Goal: Task Accomplishment & Management: Use online tool/utility

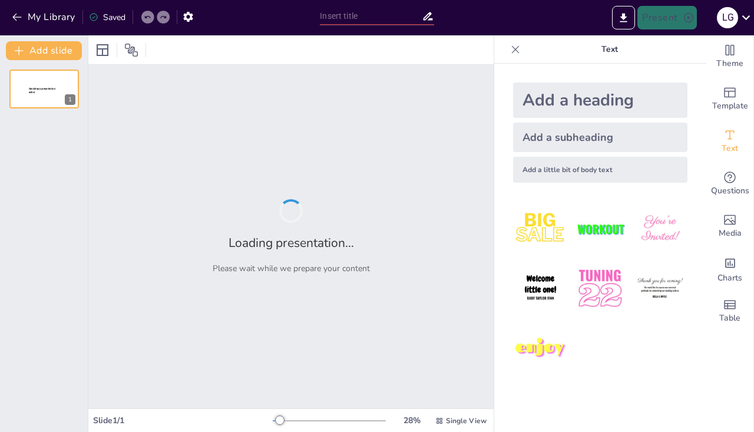
type input "Ensuring Smooth Chapter Meetings: Tech Support Procedures"
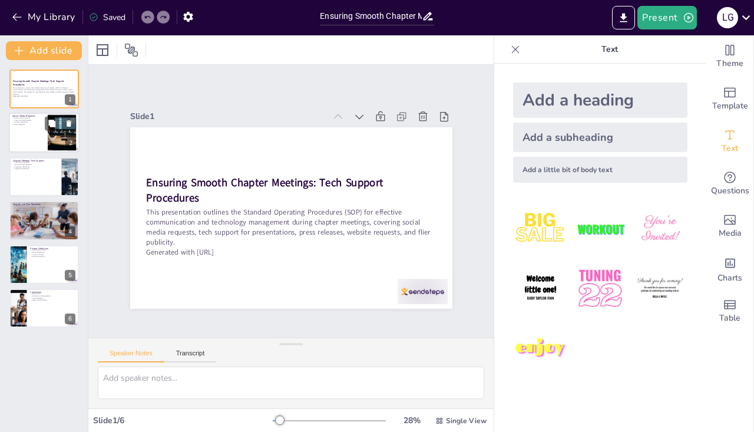
click at [38, 128] on div at bounding box center [44, 133] width 71 height 40
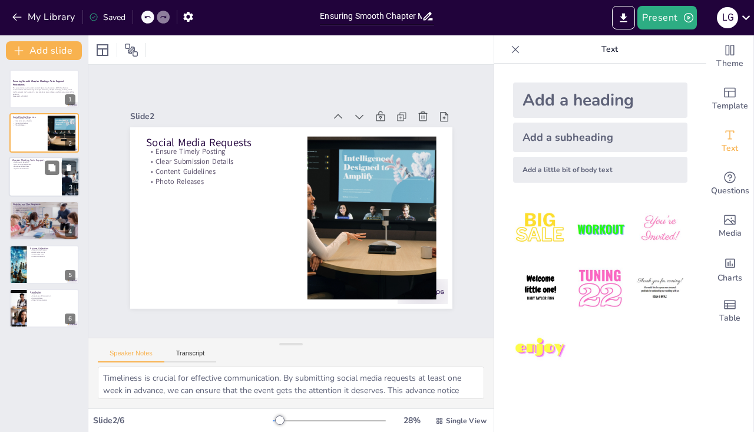
click at [41, 177] on div at bounding box center [44, 177] width 71 height 40
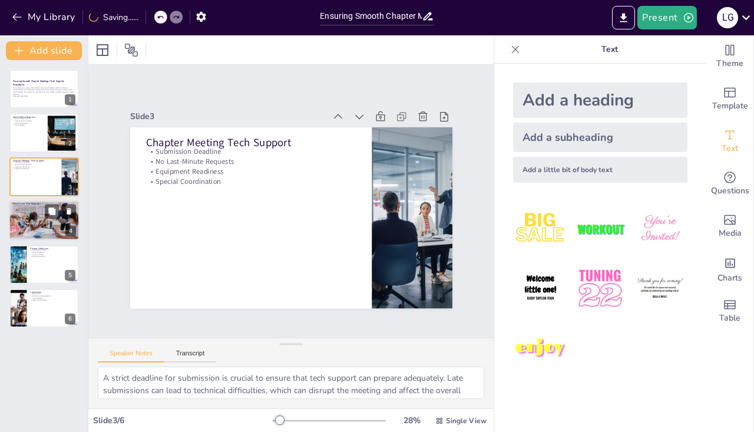
click at [42, 220] on div at bounding box center [44, 220] width 71 height 40
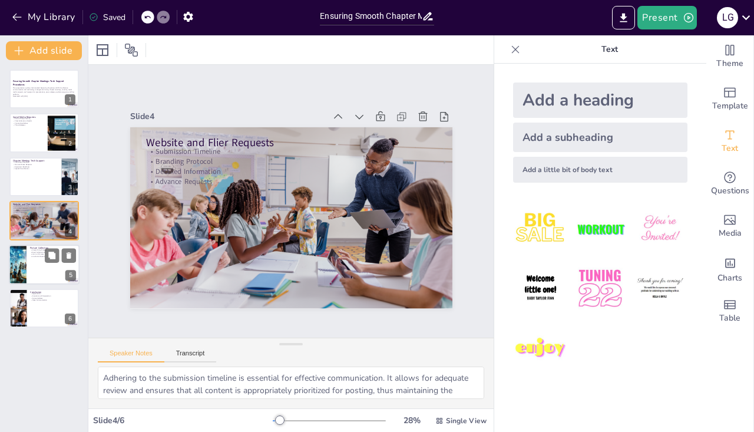
click at [43, 262] on div at bounding box center [44, 265] width 71 height 40
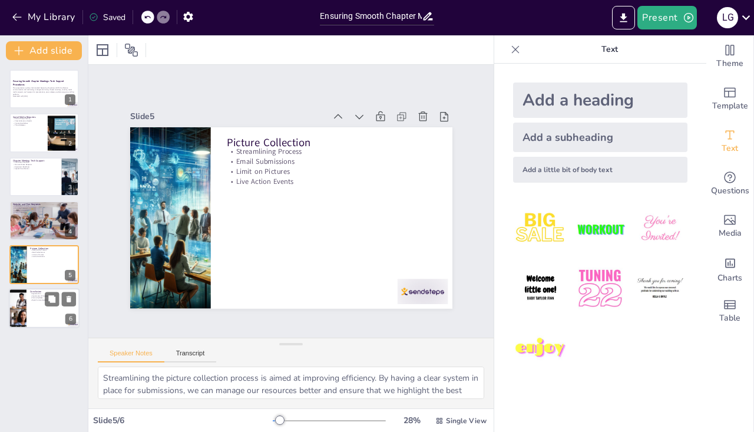
click at [43, 307] on div at bounding box center [44, 308] width 71 height 40
type textarea "Expressing gratitude is important in fostering a positive environment. It ackno…"
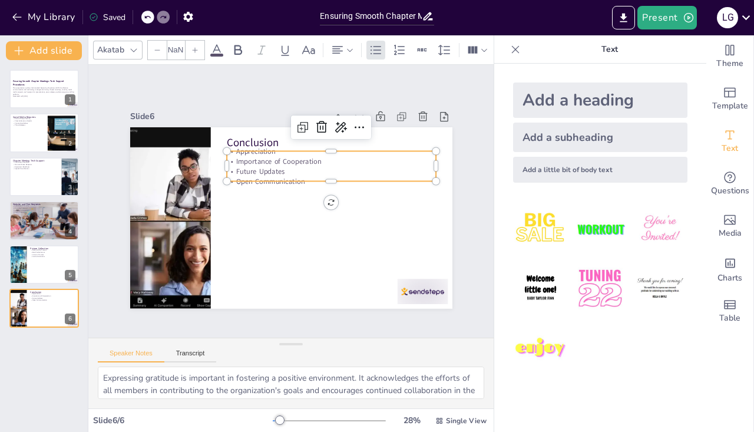
type input "32"
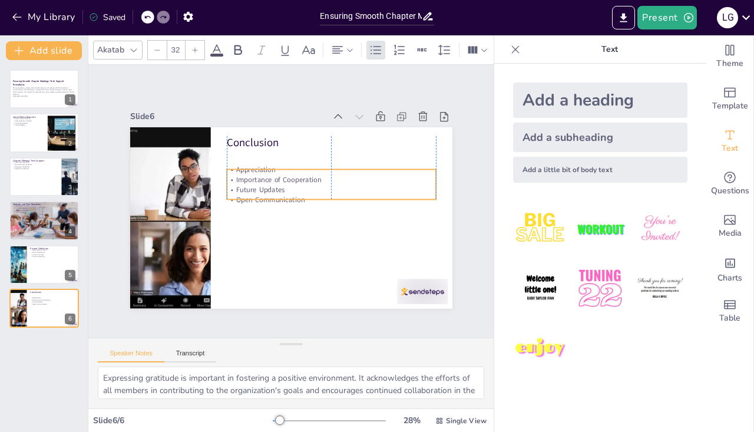
drag, startPoint x: 243, startPoint y: 163, endPoint x: 241, endPoint y: 181, distance: 18.4
click at [241, 181] on p "Future Updates" at bounding box center [331, 193] width 209 height 32
click at [34, 134] on div at bounding box center [44, 133] width 71 height 40
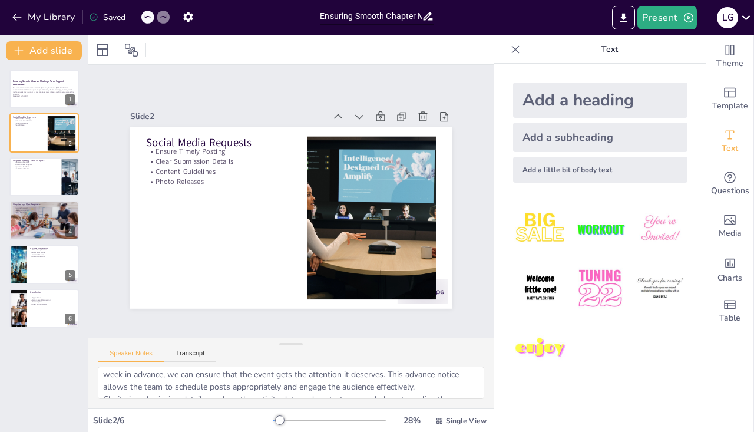
scroll to position [16, 0]
click at [42, 266] on div at bounding box center [44, 265] width 71 height 40
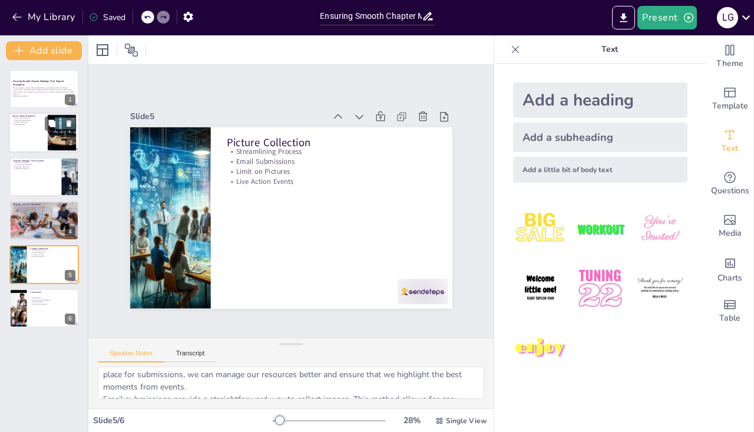
click at [39, 126] on div at bounding box center [44, 133] width 71 height 40
type textarea "Timeliness is crucial for effective communication. By submitting social media r…"
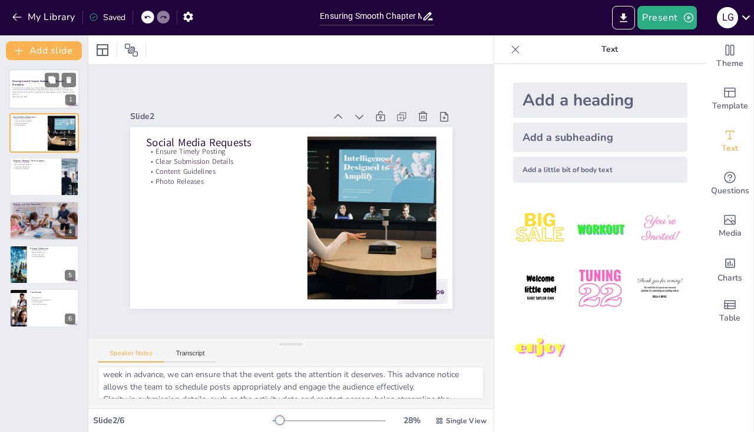
click at [47, 96] on p "Generated with [URL]" at bounding box center [44, 96] width 64 height 2
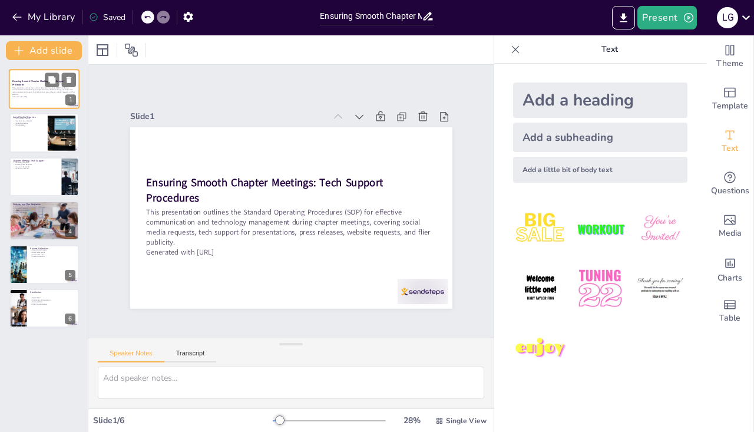
scroll to position [0, 0]
click at [28, 139] on div at bounding box center [44, 133] width 71 height 40
type textarea "Timeliness is crucial for effective communication. By submitting social media r…"
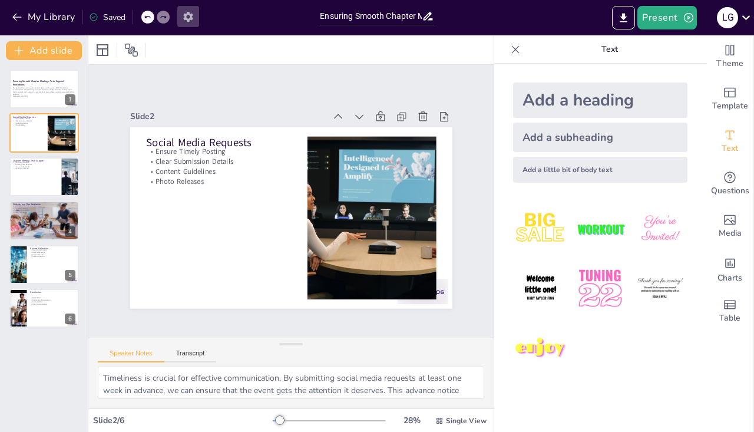
click at [190, 18] on icon "button" at bounding box center [187, 17] width 9 height 10
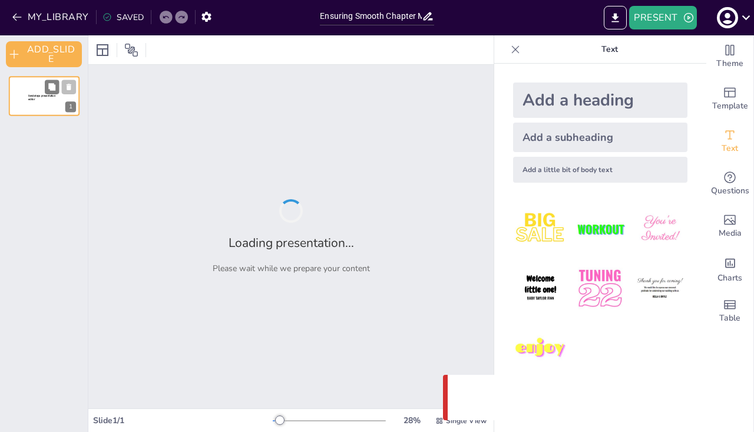
type input "Ensuring Smooth Chapter Meetings: Tech Support Procedures"
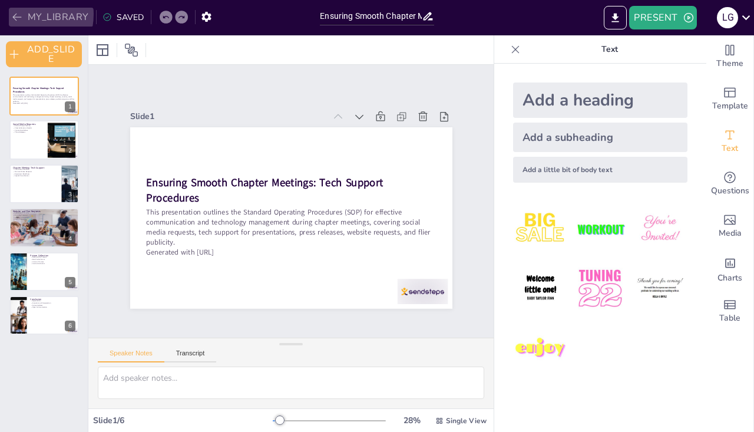
click at [19, 14] on icon "button" at bounding box center [17, 17] width 12 height 12
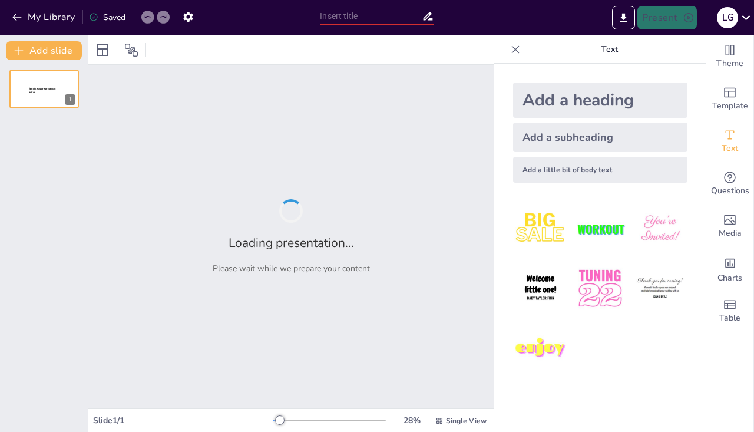
type input "Ensuring Smooth Chapter Meetings: Tech Support Procedures"
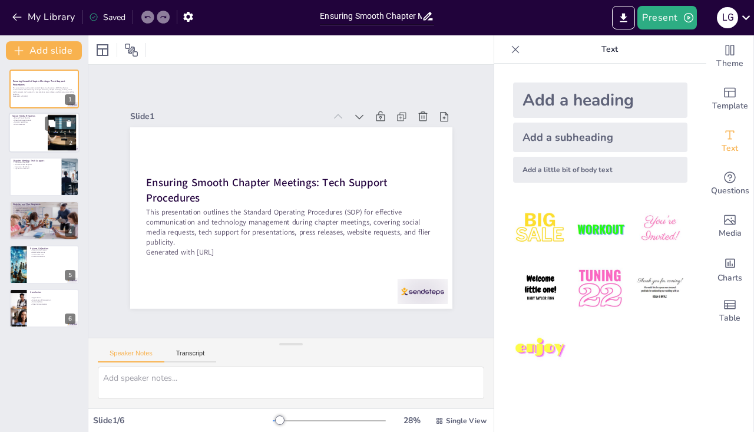
click at [21, 129] on div at bounding box center [44, 133] width 71 height 40
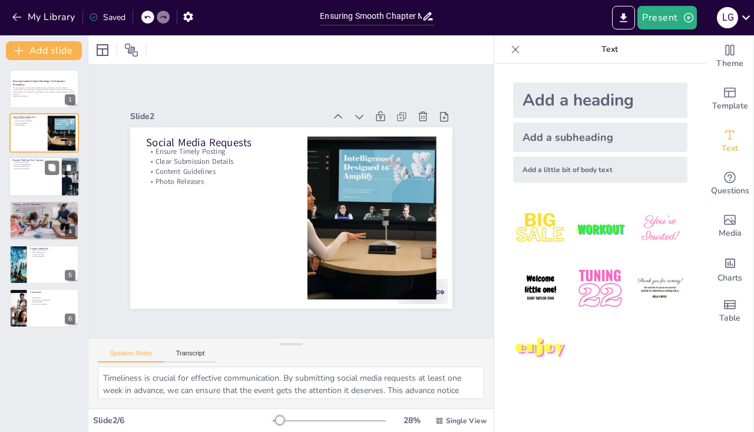
click at [29, 194] on div at bounding box center [44, 177] width 71 height 40
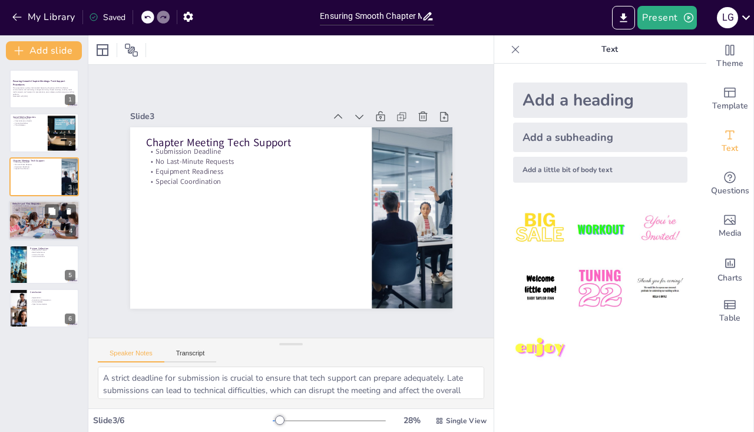
click at [20, 236] on div at bounding box center [44, 220] width 71 height 40
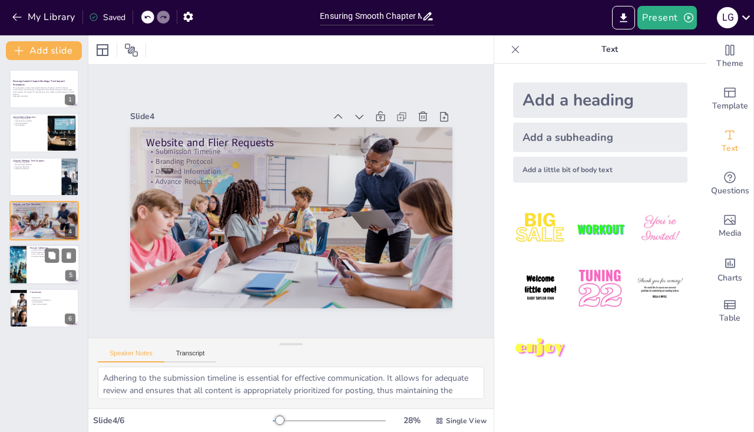
click at [40, 258] on div at bounding box center [44, 265] width 71 height 40
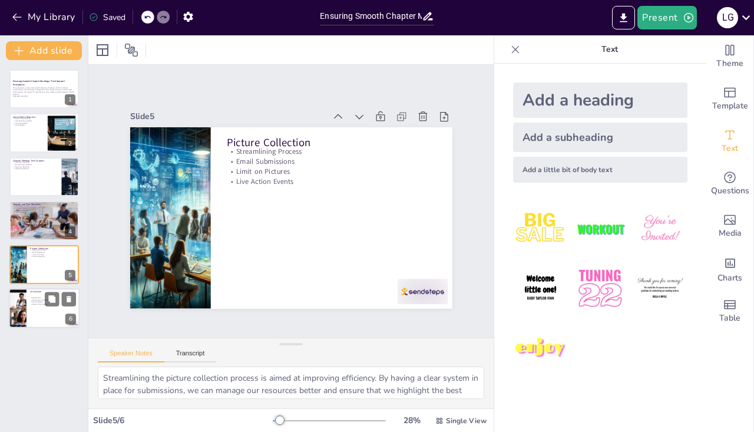
click at [35, 302] on p "Future Updates" at bounding box center [53, 302] width 46 height 2
type textarea "Expressing gratitude is important in fostering a positive environment. It ackno…"
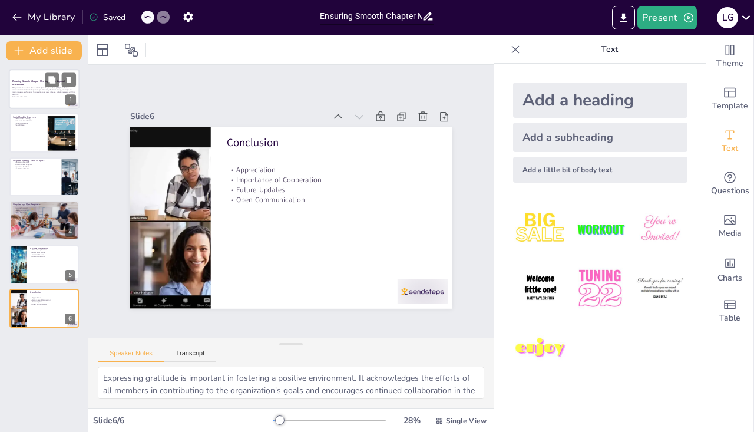
click at [54, 94] on p "This presentation outlines the Standard Operating Procedures (SOP) for effectiv…" at bounding box center [44, 91] width 64 height 9
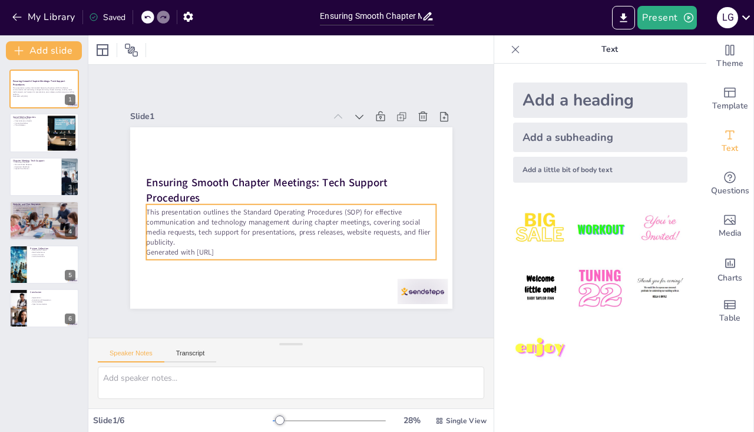
click at [170, 238] on p "This presentation outlines the Standard Operating Procedures (SOP) for effectiv…" at bounding box center [288, 227] width 293 height 70
click at [170, 238] on p "This presentation outlines the Standard Operating Procedures (SOP) for effectiv…" at bounding box center [291, 227] width 290 height 40
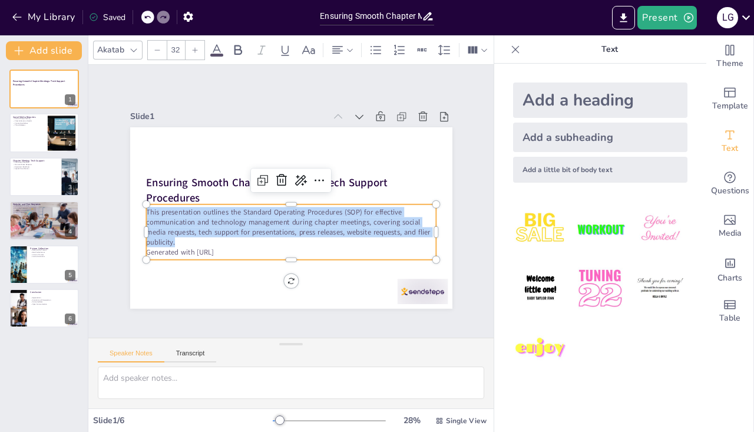
drag, startPoint x: 170, startPoint y: 238, endPoint x: 133, endPoint y: 200, distance: 52.5
click at [133, 200] on div "Ensuring Smooth Chapter Meetings: Tech Support Procedures This presentation out…" at bounding box center [287, 217] width 353 height 245
copy p "This presentation outlines the Standard Operating Procedures (SOP) for effectiv…"
click at [311, 219] on p "This presentation outlines the Standard Operating Procedures (SOP) for effectiv…" at bounding box center [286, 227] width 292 height 100
drag, startPoint x: 188, startPoint y: 237, endPoint x: 138, endPoint y: 209, distance: 57.5
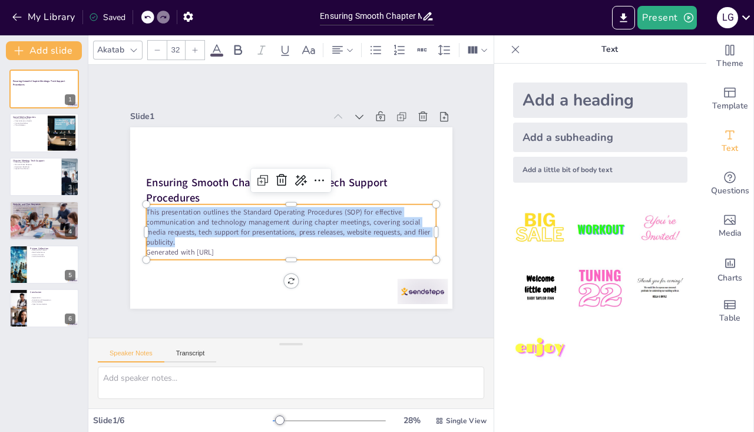
click at [140, 209] on p "This presentation outlines the Standard Operating Procedures (SOP) for effectiv…" at bounding box center [286, 227] width 292 height 100
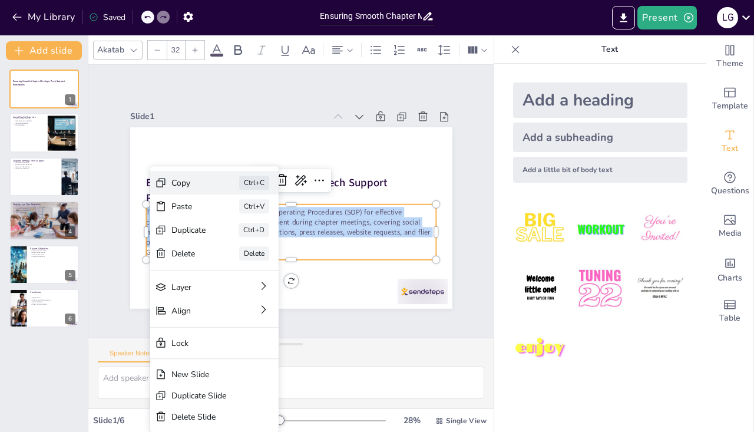
click at [255, 239] on div "Copy" at bounding box center [273, 246] width 36 height 15
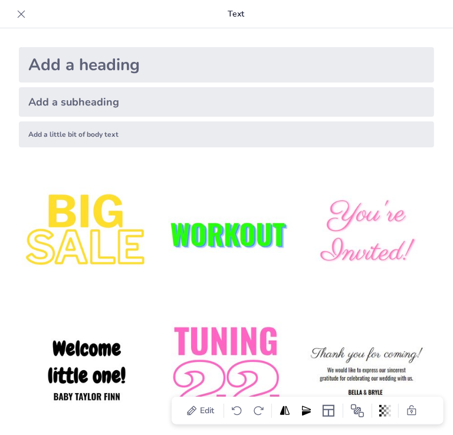
click at [19, 17] on icon at bounding box center [21, 14] width 12 height 12
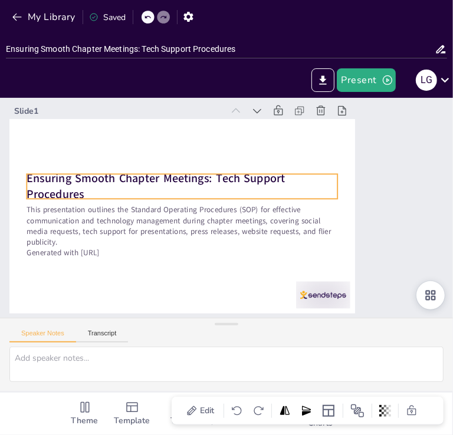
click at [143, 173] on strong "Ensuring Smooth Chapter Meetings: Tech Support Procedures" at bounding box center [156, 186] width 258 height 32
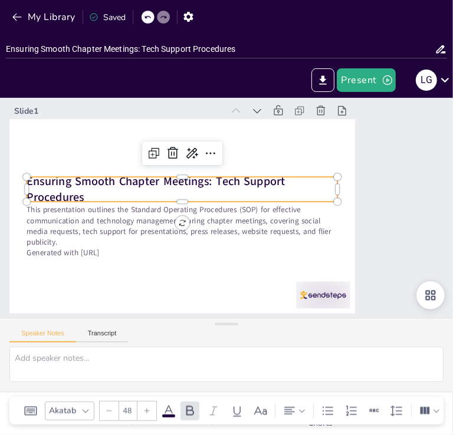
click at [145, 192] on p "Ensuring Smooth Chapter Meetings: Tech Support Procedures" at bounding box center [182, 189] width 311 height 32
click at [263, 113] on icon at bounding box center [267, 115] width 8 height 5
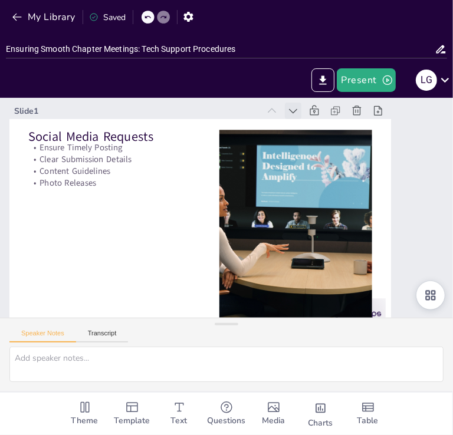
click at [296, 112] on icon at bounding box center [302, 118] width 13 height 13
type textarea "Timeliness is crucial for effective communication. By submitting social media r…"
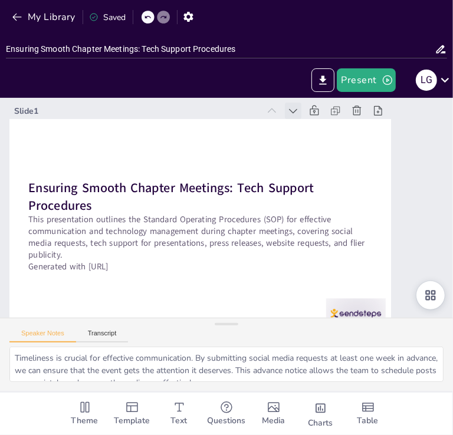
click at [296, 112] on icon at bounding box center [302, 118] width 13 height 13
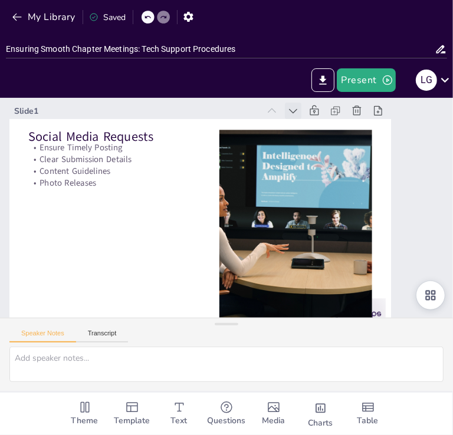
click at [292, 111] on icon at bounding box center [293, 111] width 12 height 12
type textarea "Timeliness is crucial for effective communication. By submitting social media r…"
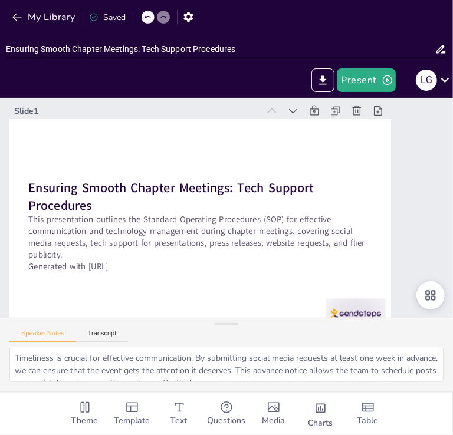
click at [321, 169] on icon at bounding box center [329, 177] width 16 height 16
click at [292, 114] on icon at bounding box center [293, 111] width 12 height 12
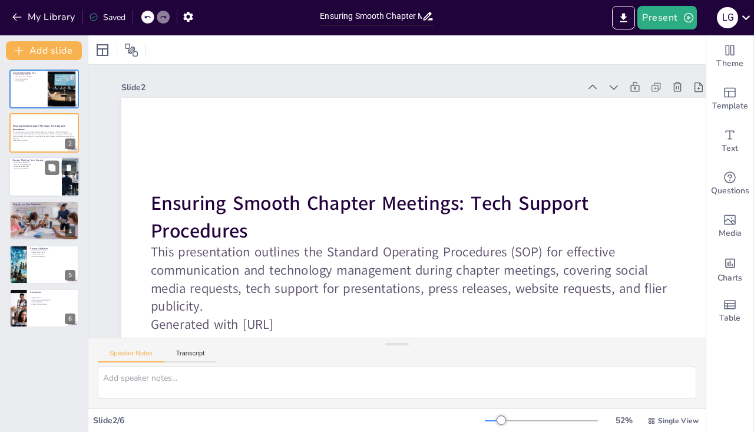
click at [42, 161] on p "Submission Deadline" at bounding box center [35, 162] width 46 height 2
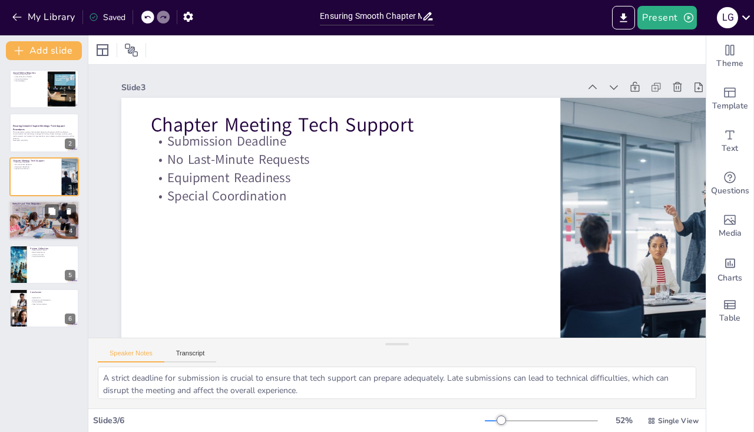
click at [38, 215] on div at bounding box center [44, 220] width 71 height 40
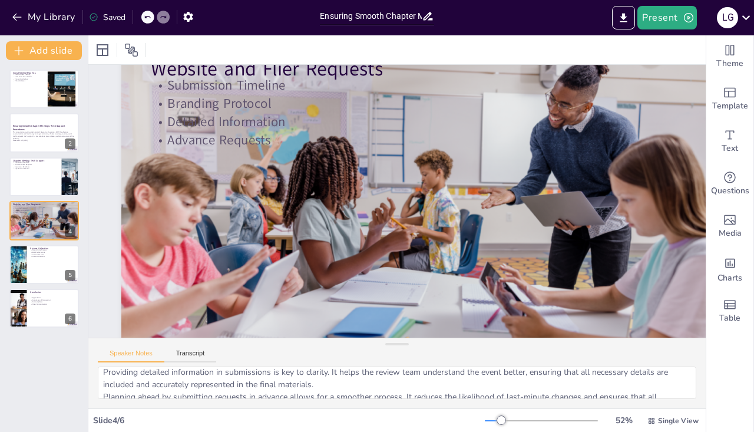
scroll to position [55, 0]
click at [48, 257] on icon at bounding box center [52, 255] width 8 height 8
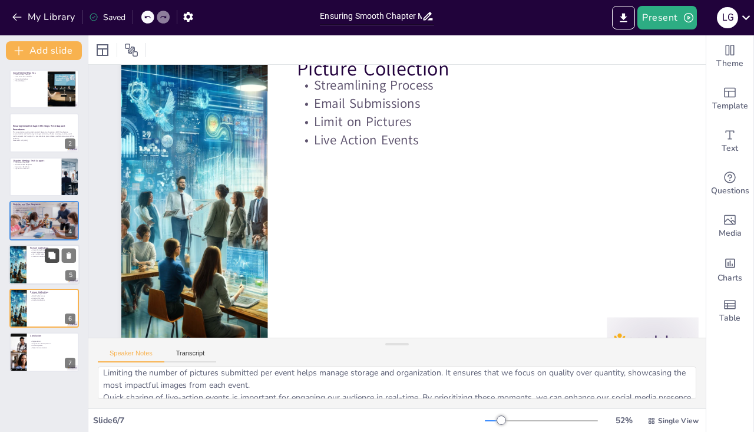
scroll to position [61, 0]
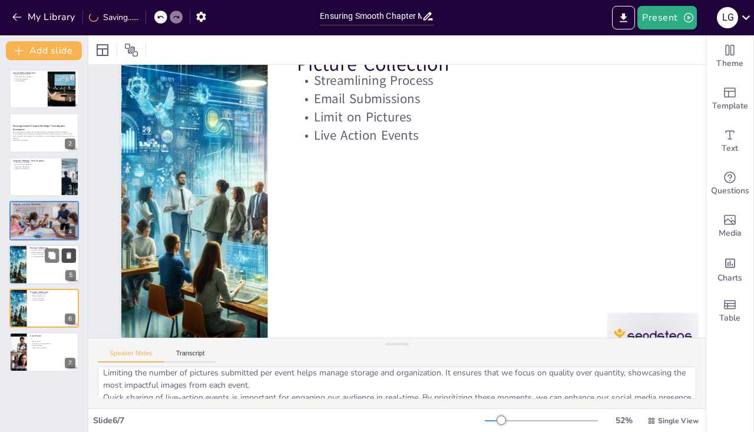
click at [66, 256] on icon at bounding box center [69, 255] width 8 height 8
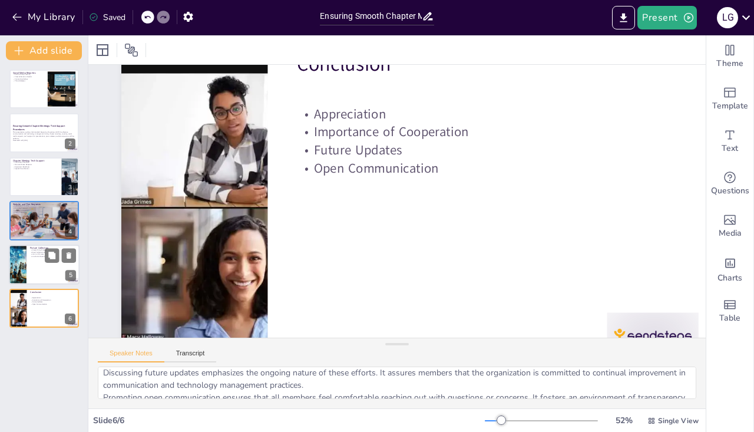
click at [31, 266] on div at bounding box center [44, 265] width 71 height 40
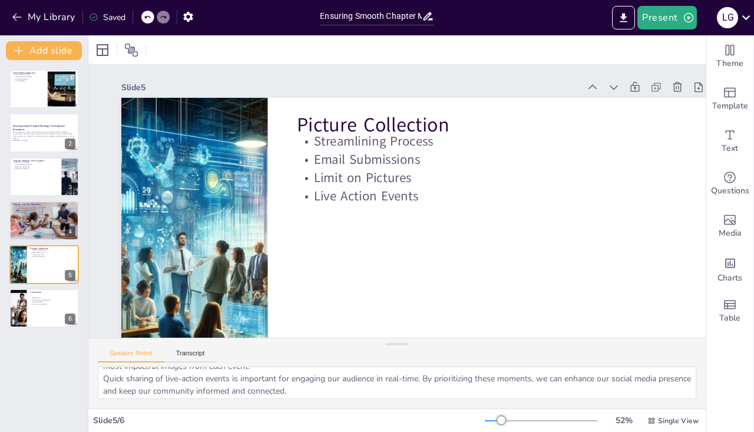
scroll to position [76, 0]
click at [42, 307] on div at bounding box center [44, 308] width 71 height 40
type textarea "Expressing gratitude is important in fostering a positive environment. It ackno…"
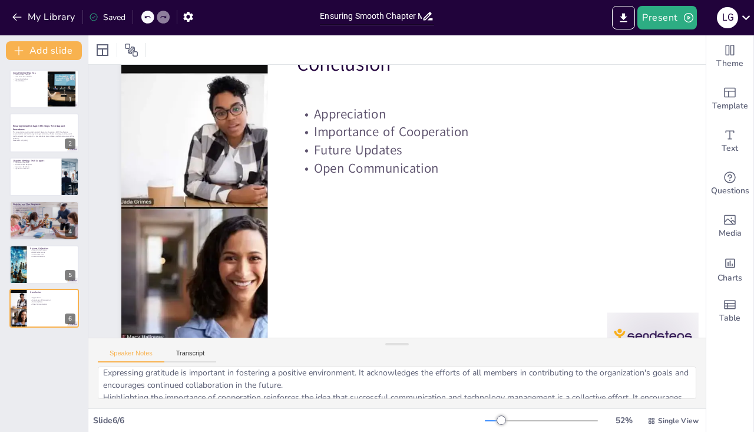
scroll to position [0, 0]
